Goal: Task Accomplishment & Management: Use online tool/utility

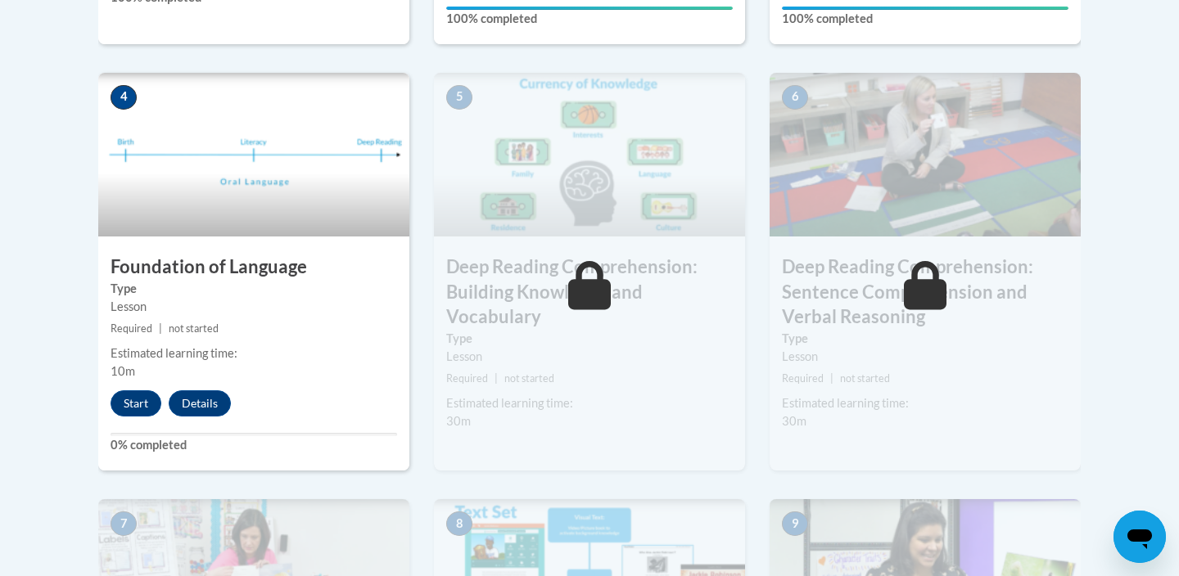
scroll to position [924, 0]
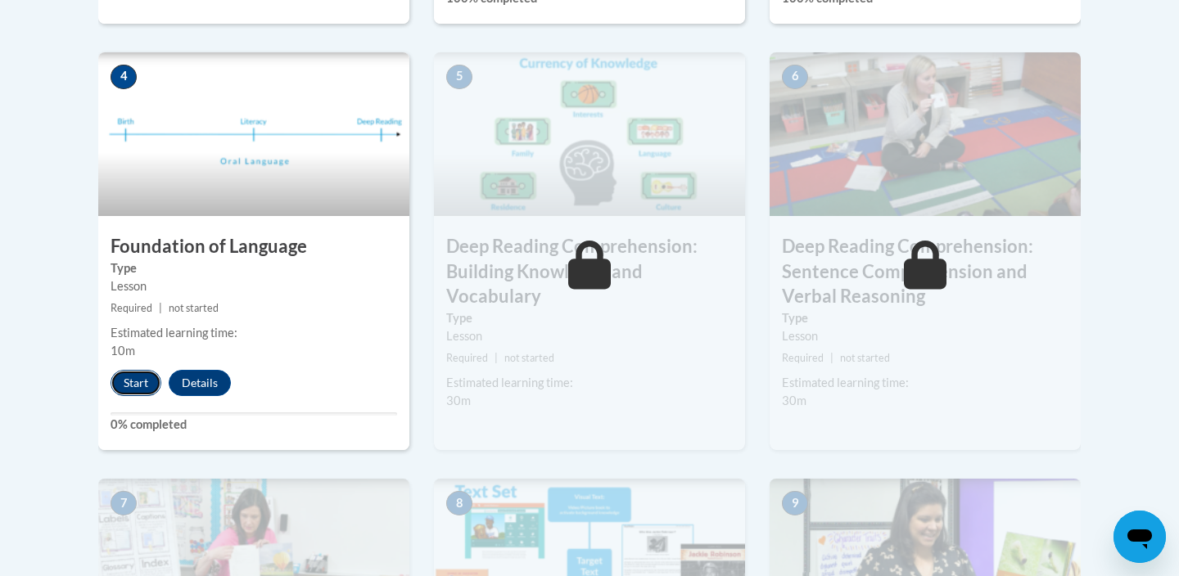
click at [143, 385] on button "Start" at bounding box center [136, 383] width 51 height 26
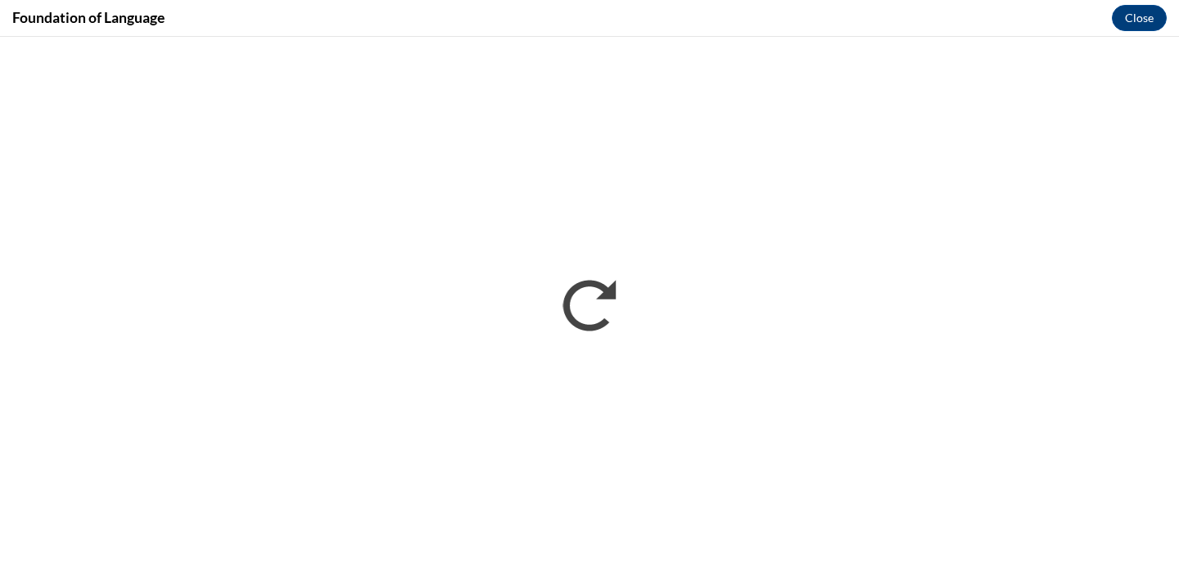
scroll to position [0, 0]
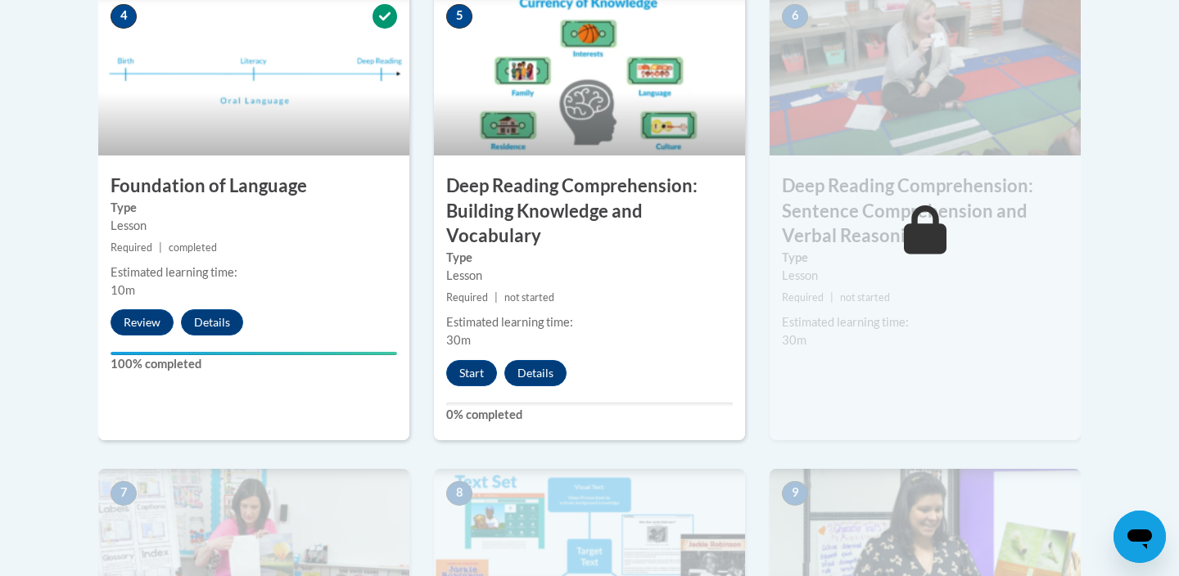
scroll to position [986, 0]
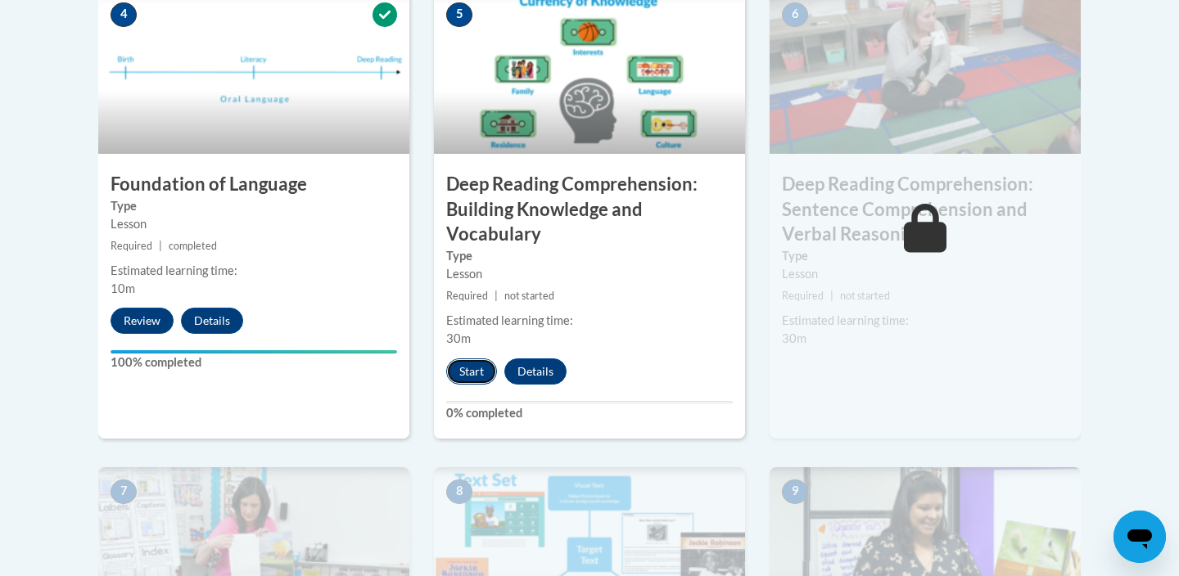
click at [472, 368] on button "Start" at bounding box center [471, 372] width 51 height 26
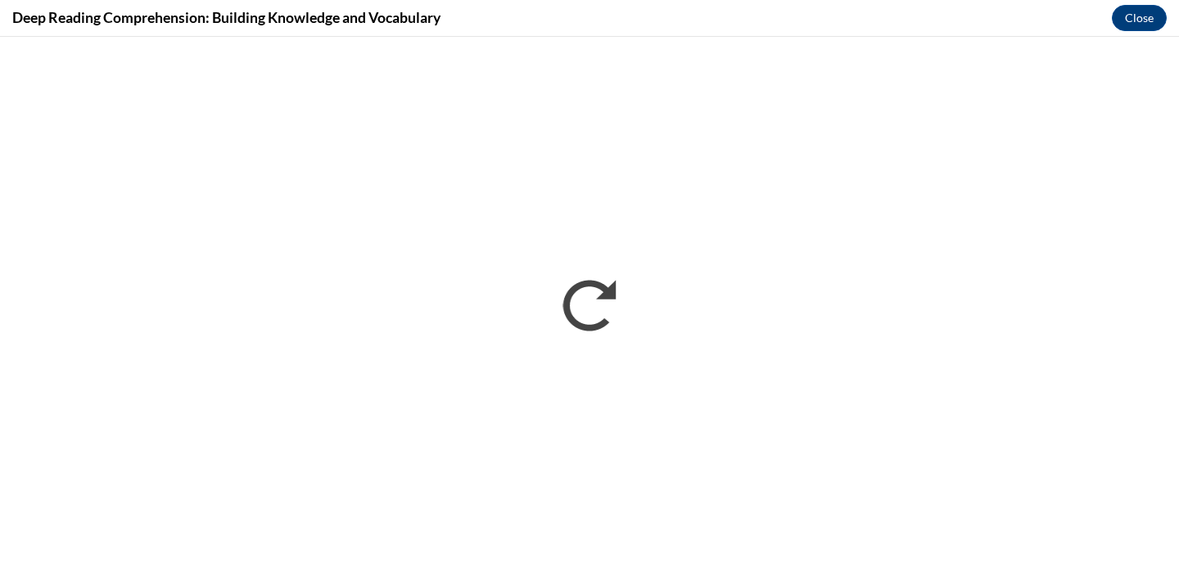
scroll to position [0, 0]
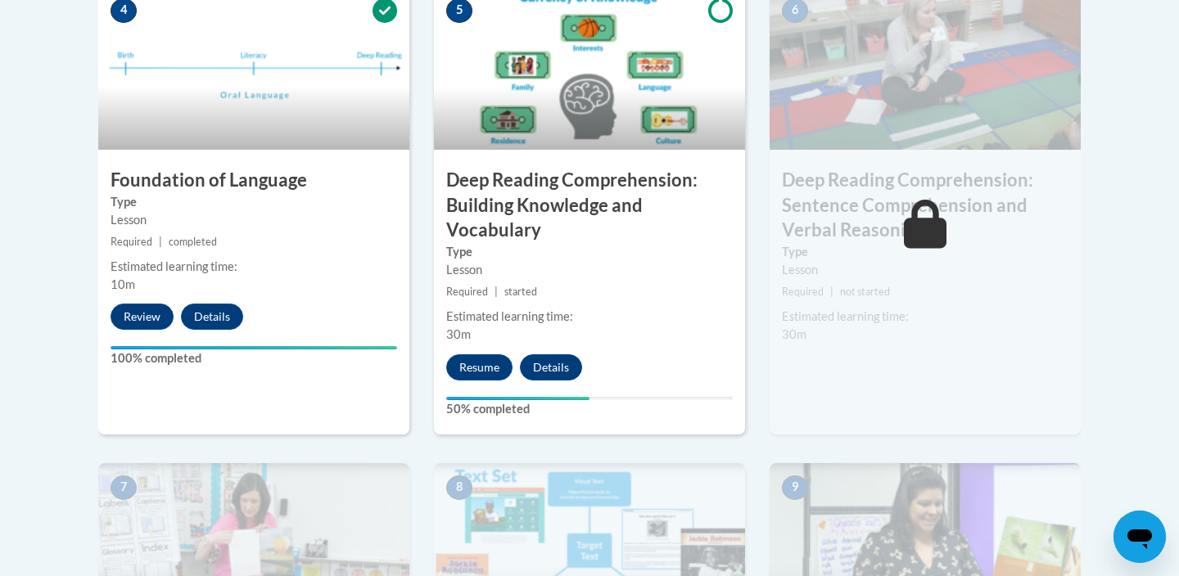
scroll to position [991, 0]
click at [472, 366] on button "Resume" at bounding box center [479, 367] width 66 height 26
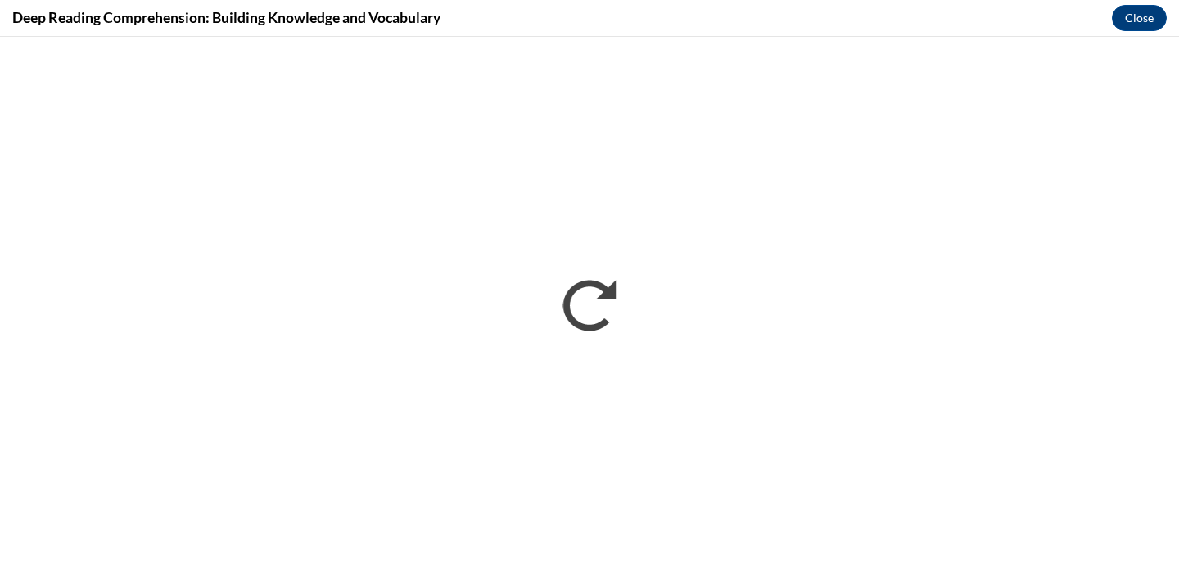
scroll to position [0, 0]
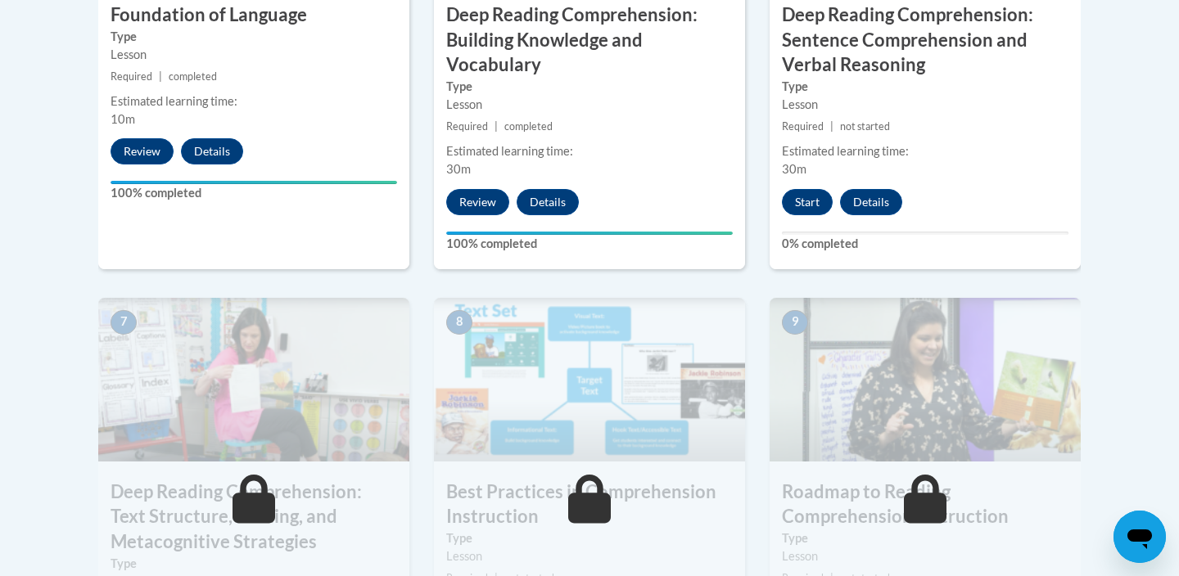
scroll to position [1024, 0]
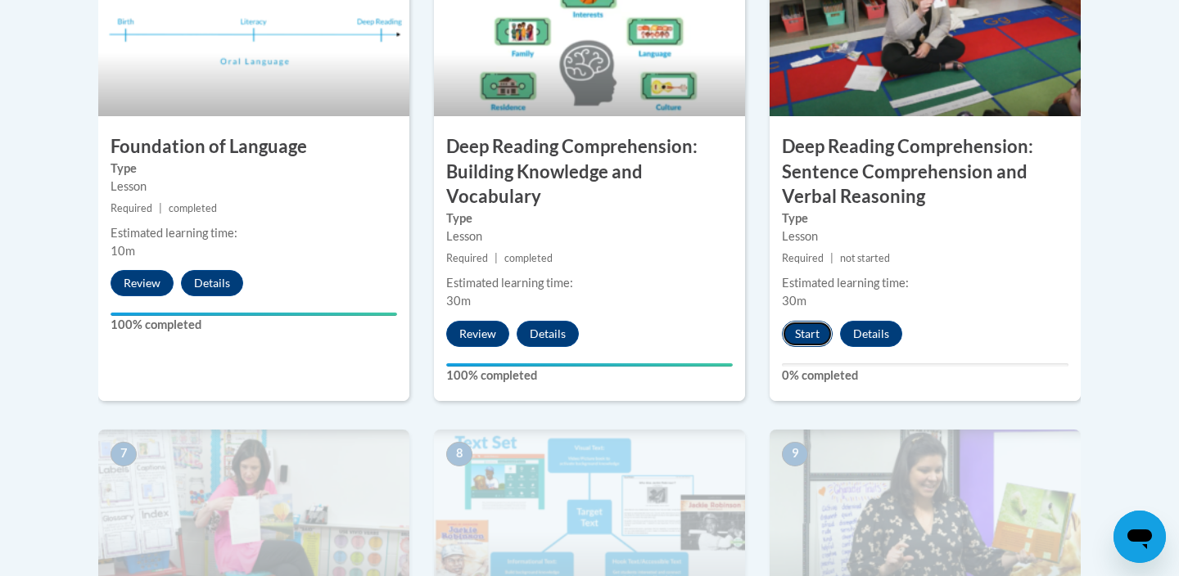
click at [809, 333] on button "Start" at bounding box center [807, 334] width 51 height 26
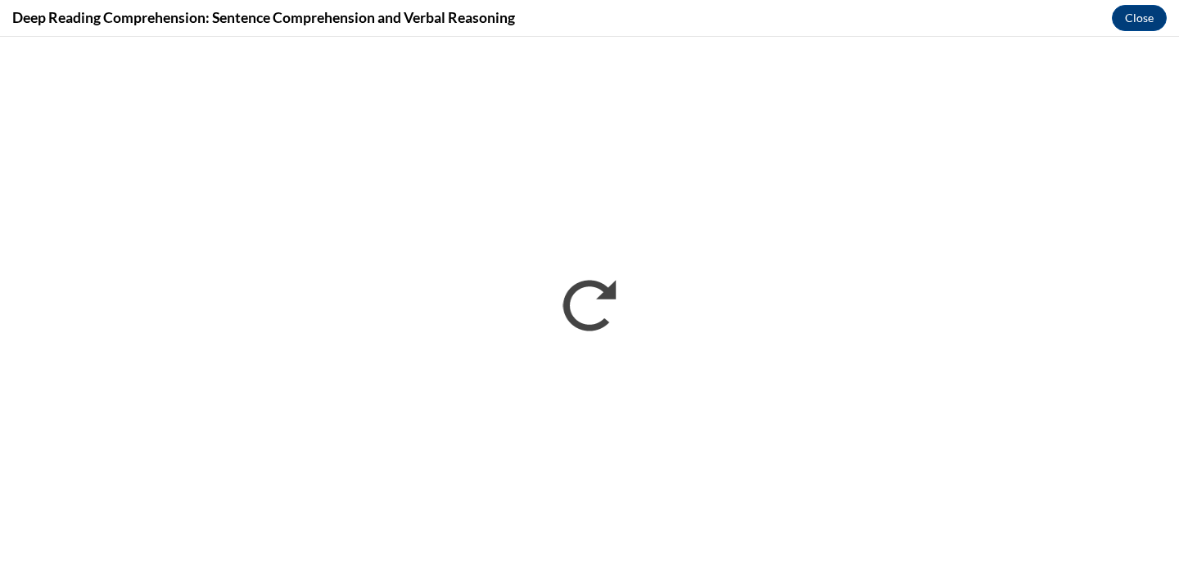
scroll to position [0, 0]
